Goal: Task Accomplishment & Management: Complete application form

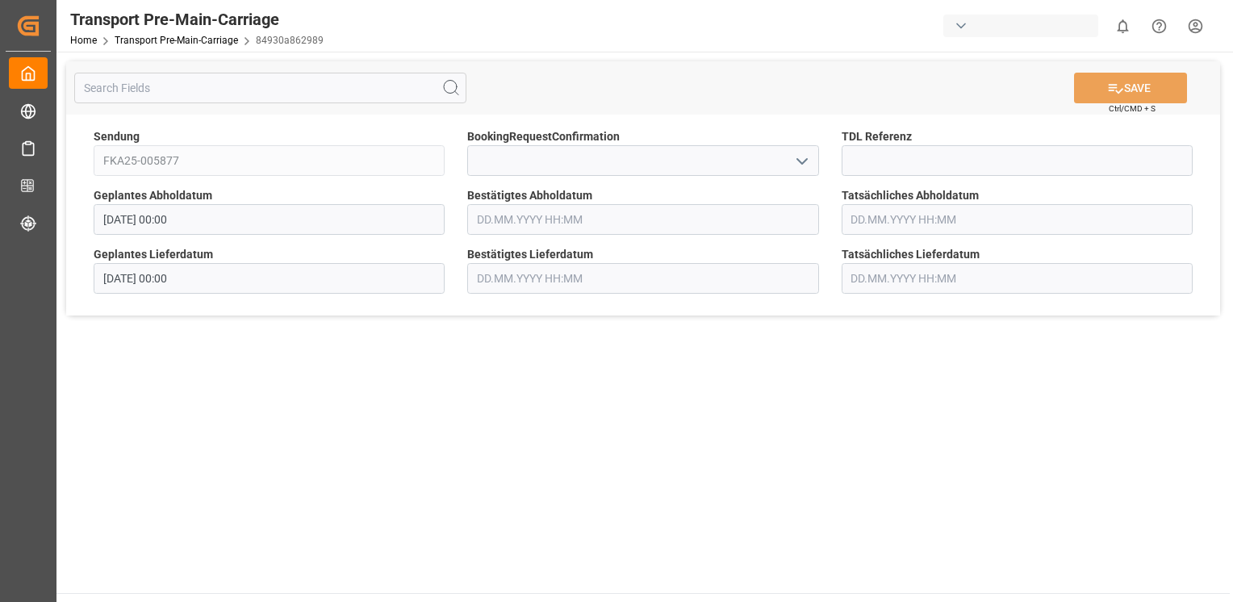
drag, startPoint x: 809, startPoint y: 153, endPoint x: 796, endPoint y: 169, distance: 20.2
click at [808, 154] on icon "open menu" at bounding box center [801, 161] width 19 height 19
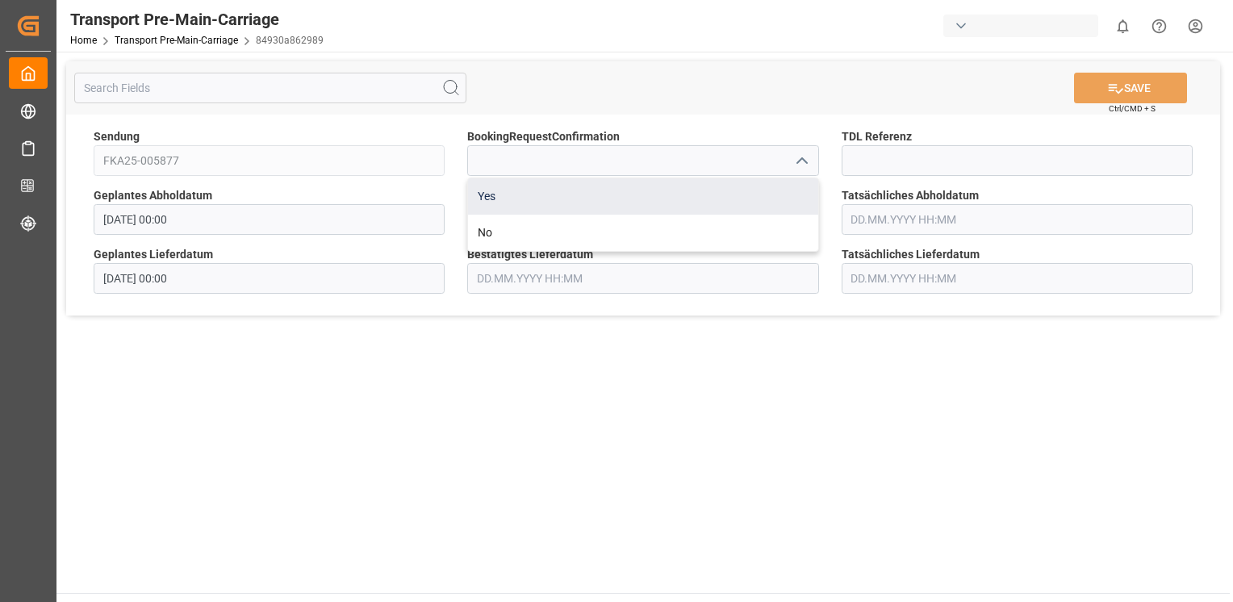
click at [778, 197] on div "Yes" at bounding box center [642, 196] width 349 height 36
type input "Yes"
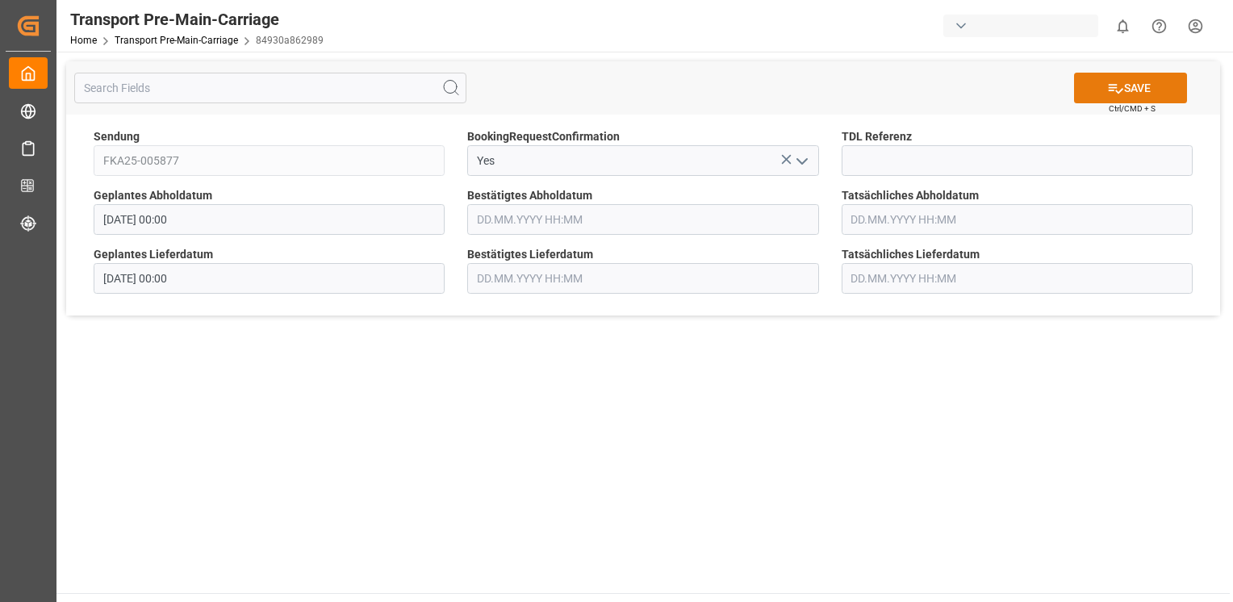
click at [1101, 89] on button "SAVE" at bounding box center [1130, 88] width 113 height 31
click at [805, 163] on icon "open menu" at bounding box center [801, 161] width 19 height 19
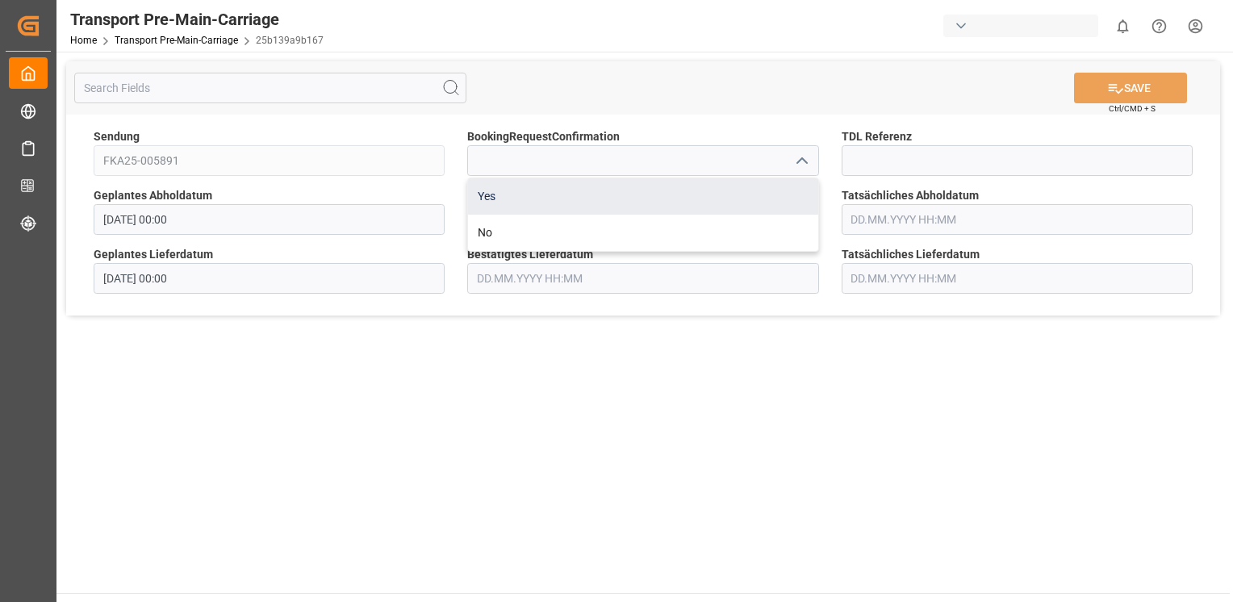
click at [776, 201] on div "Yes" at bounding box center [642, 196] width 349 height 36
type input "Yes"
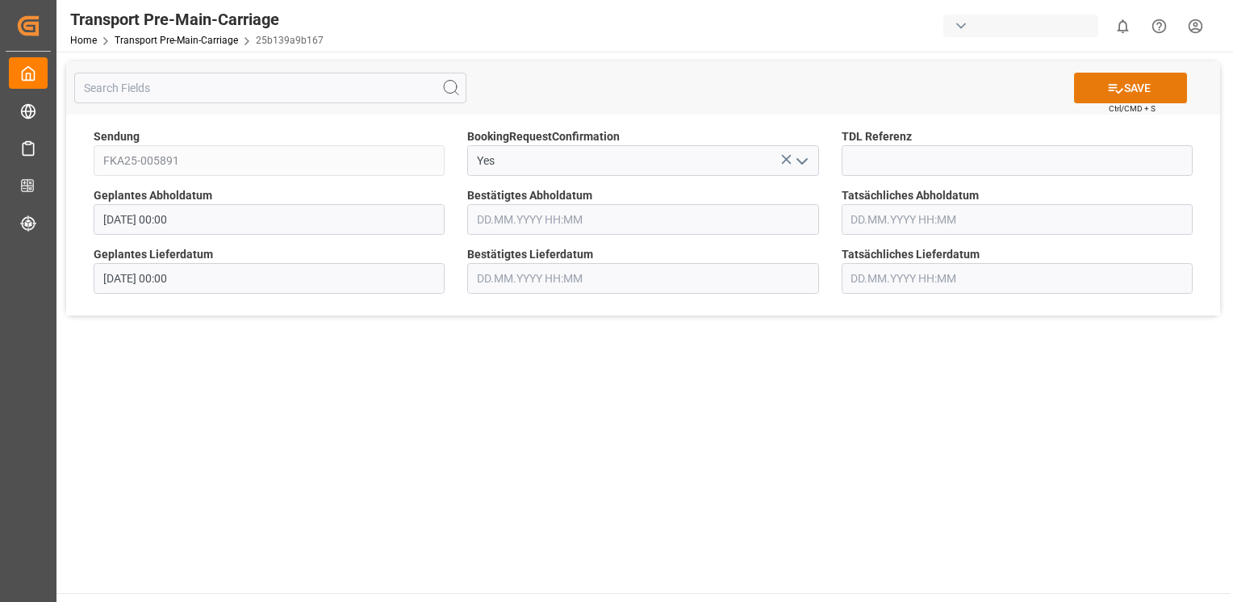
click at [1097, 93] on button "SAVE" at bounding box center [1130, 88] width 113 height 31
